Goal: Information Seeking & Learning: Find specific fact

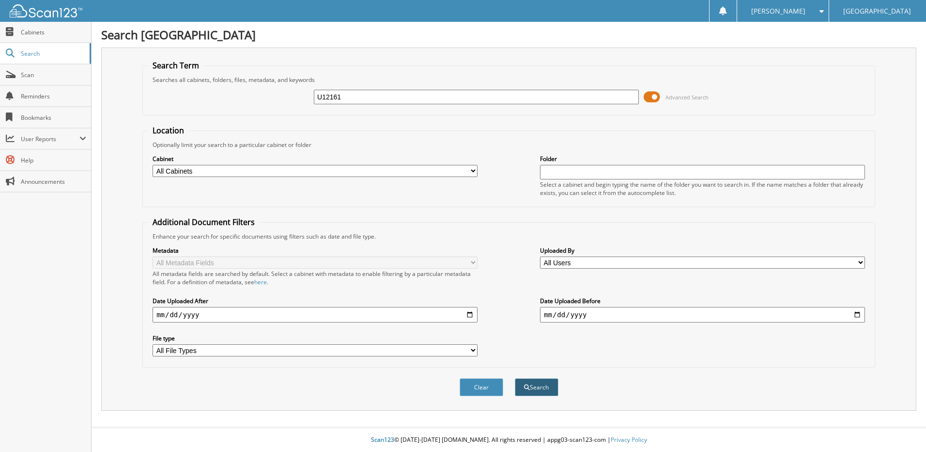
type input "U12161"
click at [535, 388] on button "Search" at bounding box center [537, 387] width 44 height 18
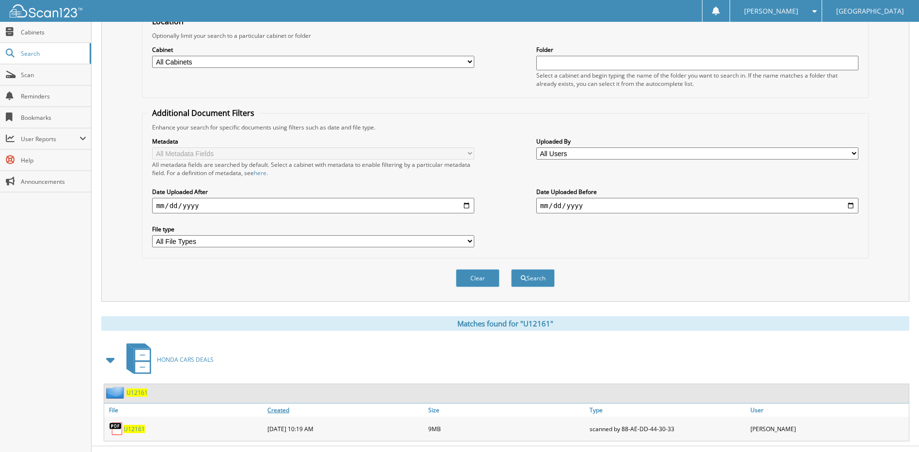
scroll to position [128, 0]
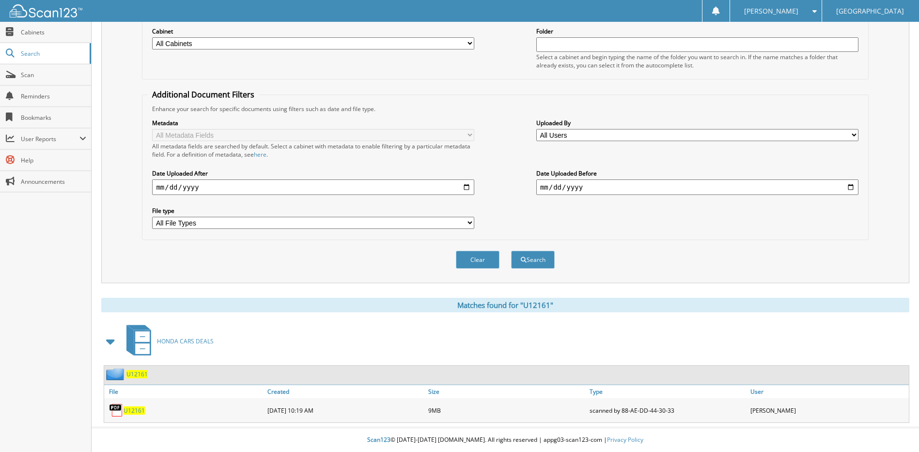
click at [132, 410] on span "U12161" at bounding box center [134, 410] width 21 height 8
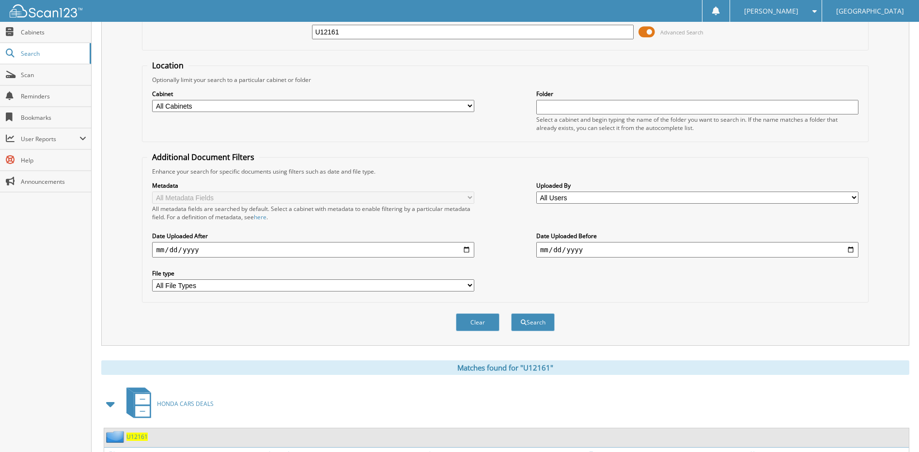
scroll to position [0, 0]
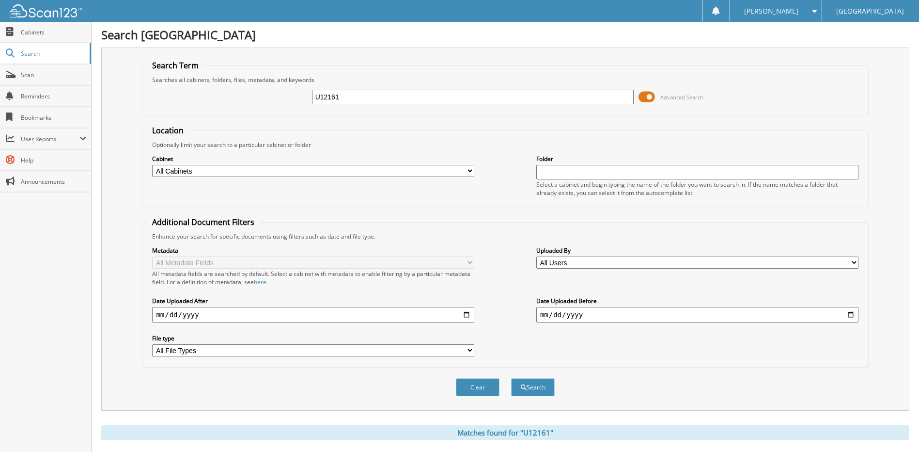
drag, startPoint x: 364, startPoint y: 102, endPoint x: 264, endPoint y: 103, distance: 99.8
click at [264, 103] on div "U12161 Advanced Search" at bounding box center [505, 97] width 716 height 26
paste input "S20327"
type input "S20327"
click at [526, 390] on button "Search" at bounding box center [533, 387] width 44 height 18
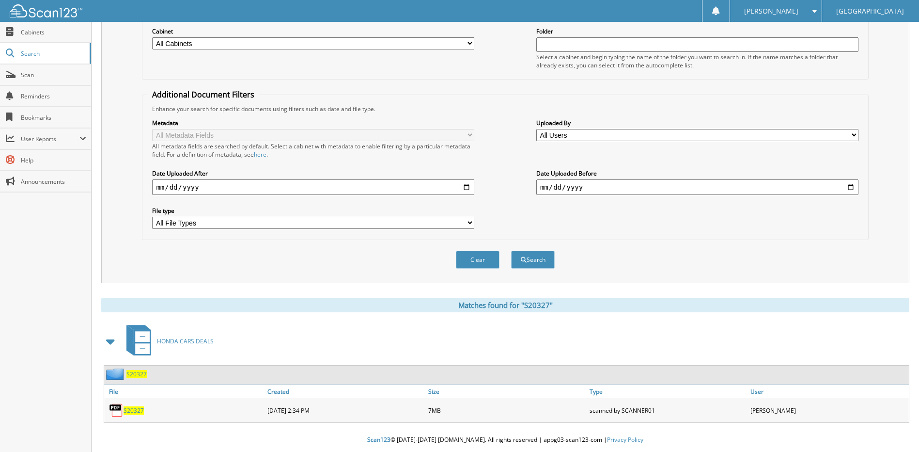
click at [141, 411] on span "S20327" at bounding box center [134, 410] width 20 height 8
